Goal: Communication & Community: Answer question/provide support

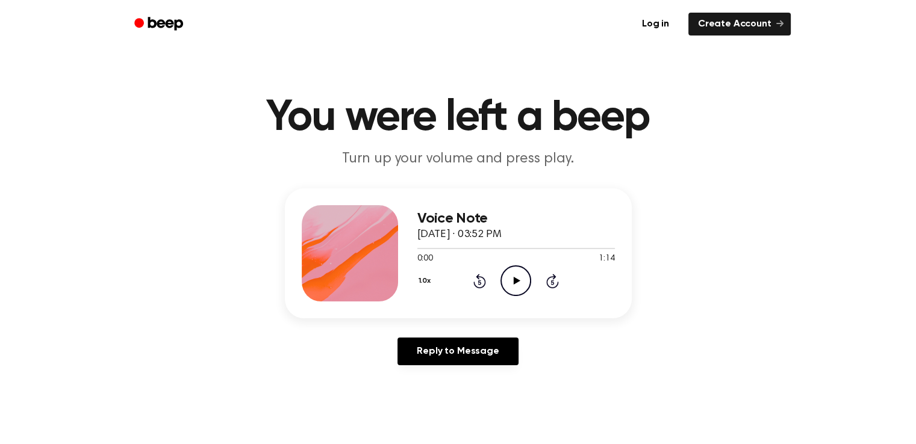
click at [515, 276] on icon "Play Audio" at bounding box center [515, 280] width 31 height 31
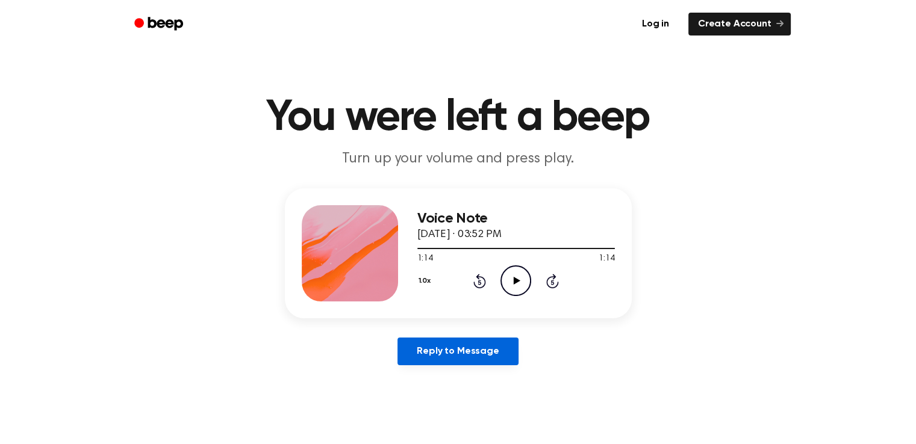
click at [500, 347] on link "Reply to Message" at bounding box center [457, 352] width 120 height 28
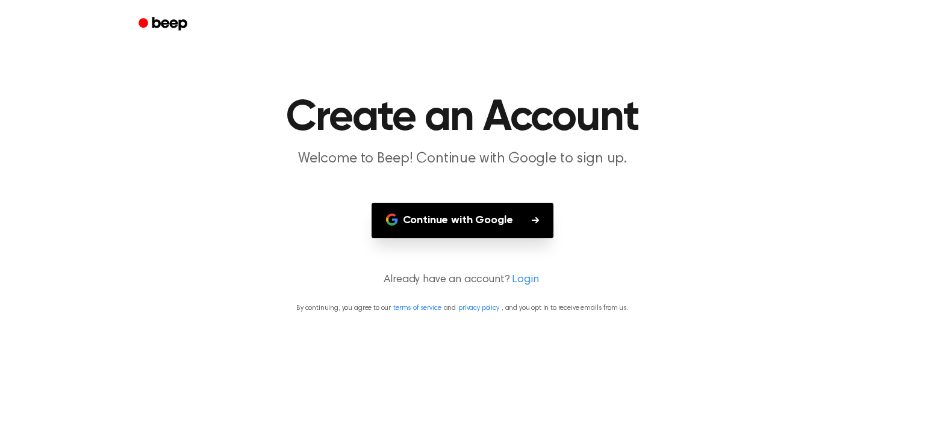
click at [465, 240] on main "Create an Account Welcome to Beep! Continue with Google to sign up. Continue wi…" at bounding box center [462, 222] width 925 height 444
click at [461, 220] on button "Continue with Google" at bounding box center [462, 221] width 182 height 36
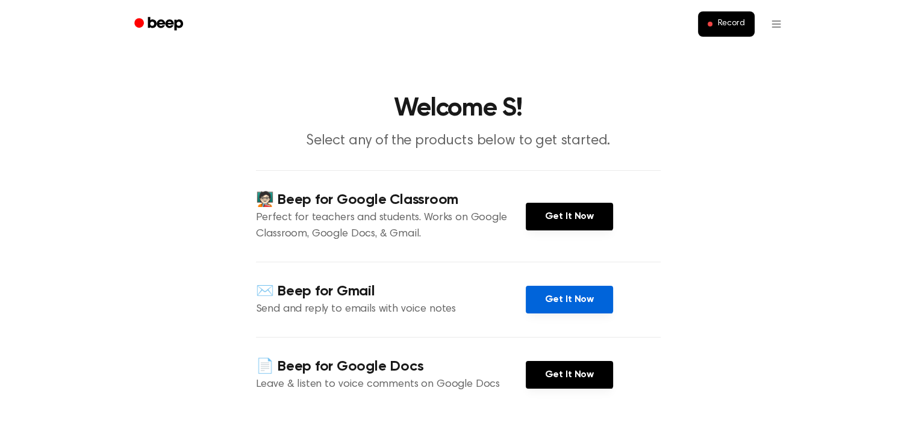
click at [570, 302] on link "Get It Now" at bounding box center [569, 300] width 87 height 28
